Goal: Task Accomplishment & Management: Use online tool/utility

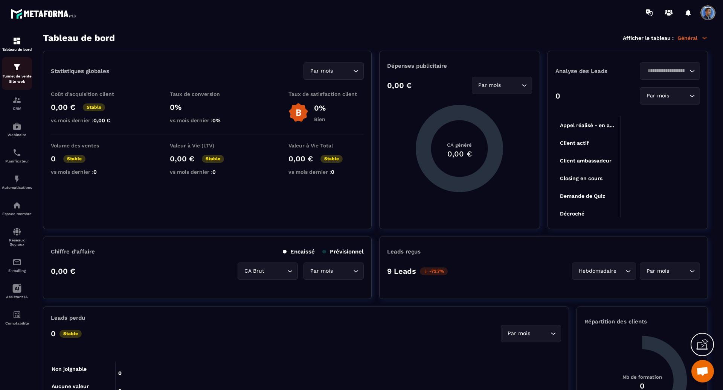
scroll to position [1507, 0]
click at [17, 75] on p "Tunnel de vente Site web" at bounding box center [17, 79] width 30 height 11
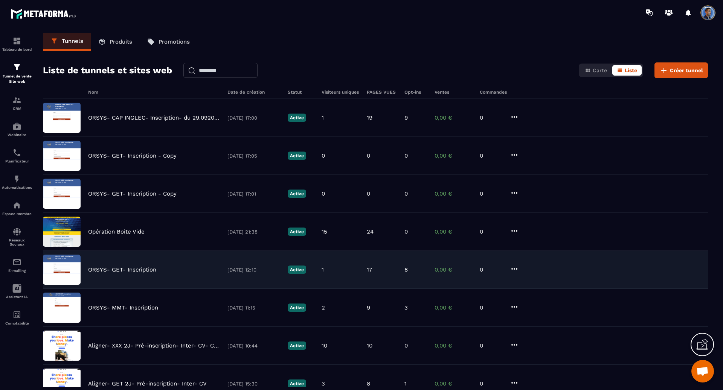
click at [154, 270] on p "ORSYS- GET- Inscription" at bounding box center [122, 270] width 68 height 7
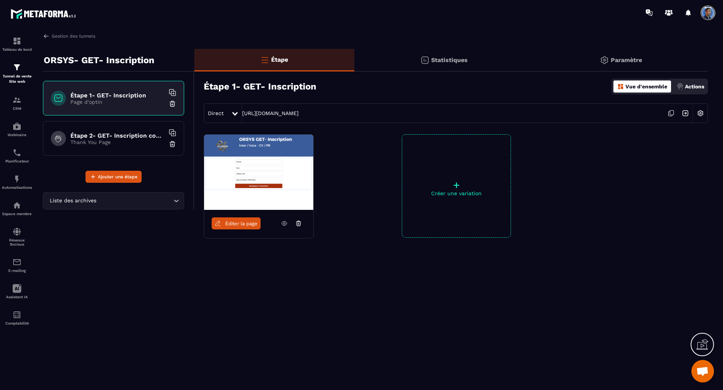
click at [283, 224] on icon at bounding box center [284, 224] width 2 height 2
click at [19, 177] on img at bounding box center [16, 179] width 9 height 9
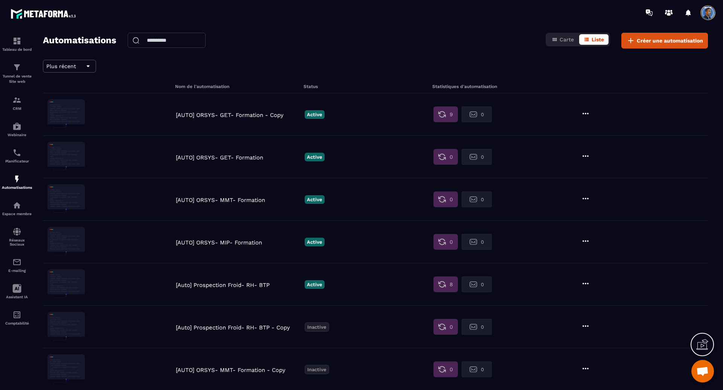
click at [232, 114] on p "[AUTO] ORSYS- GET- Formation - Copy" at bounding box center [238, 115] width 125 height 7
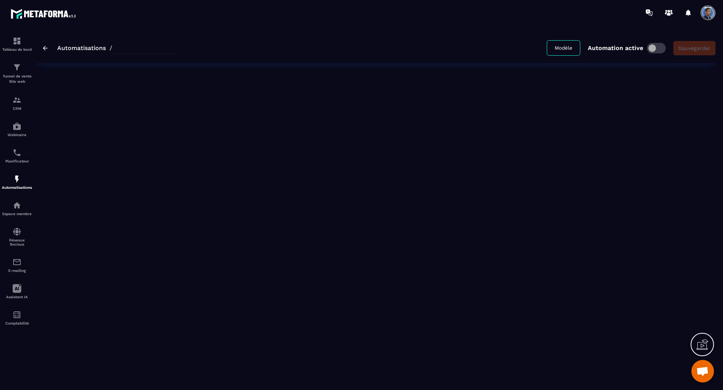
type input "**********"
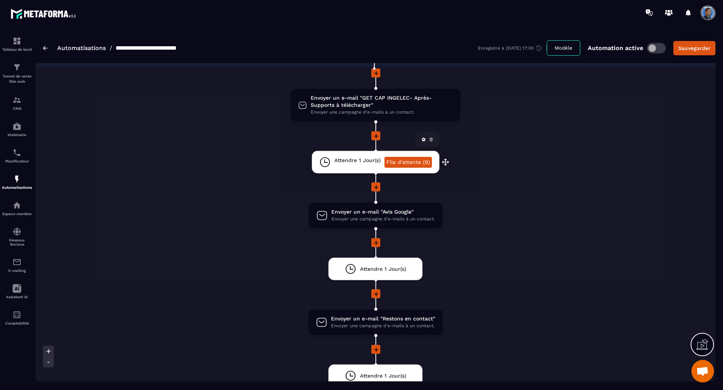
scroll to position [75, 0]
click at [369, 212] on span "Envoyer un e-mail "Avis Google"" at bounding box center [383, 211] width 104 height 7
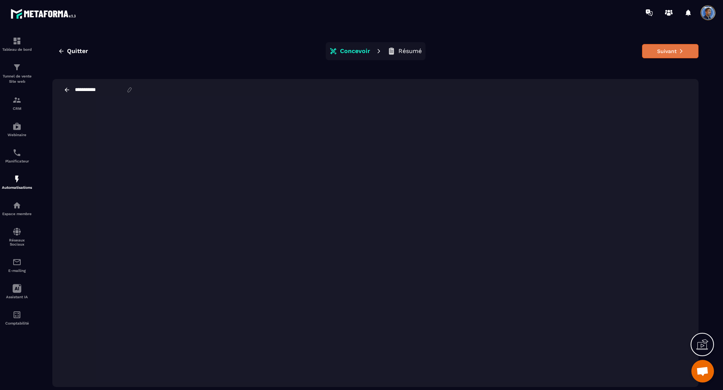
click at [668, 49] on button "Suivant" at bounding box center [670, 51] width 56 height 14
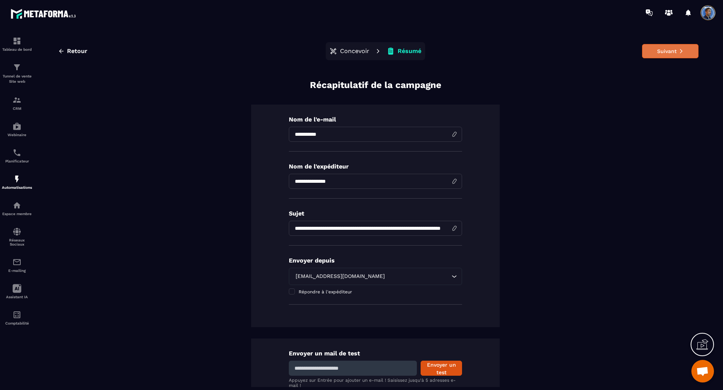
click at [669, 49] on button "Suivant" at bounding box center [670, 51] width 56 height 14
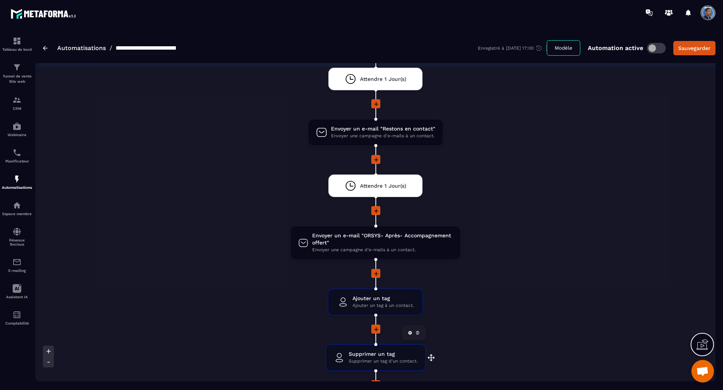
scroll to position [301, 0]
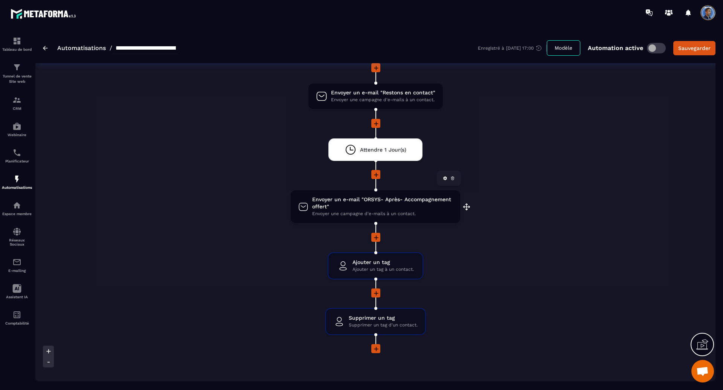
click at [435, 209] on span "Envoyer un e-mail "ORSYS- Après- Accompagnement offert"" at bounding box center [382, 203] width 140 height 14
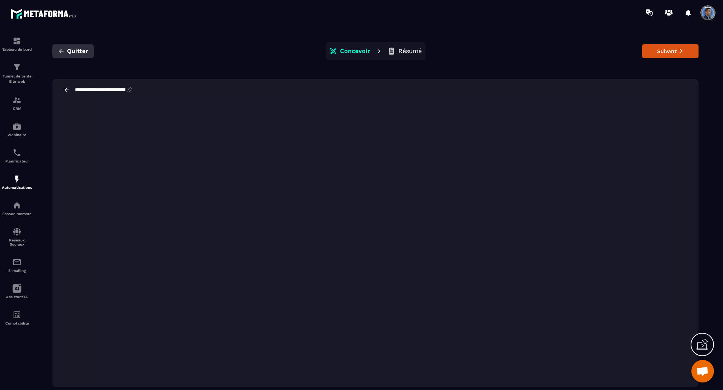
click at [60, 52] on icon "button" at bounding box center [61, 51] width 7 height 7
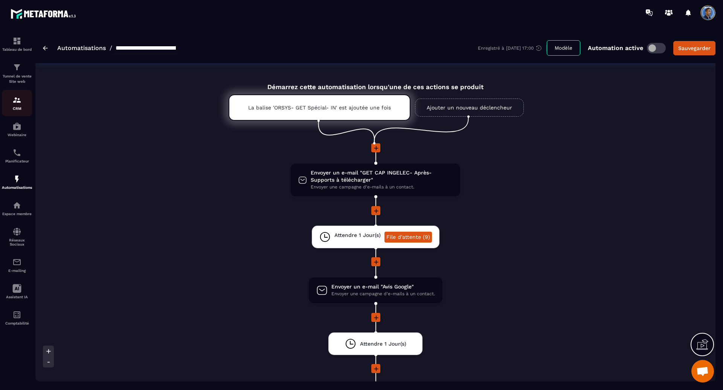
click at [18, 101] on img at bounding box center [16, 100] width 9 height 9
